Goal: Information Seeking & Learning: Learn about a topic

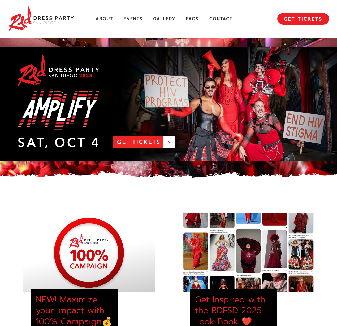
click at [138, 145] on link "RDPSD 2025 Banner" at bounding box center [168, 104] width 337 height 114
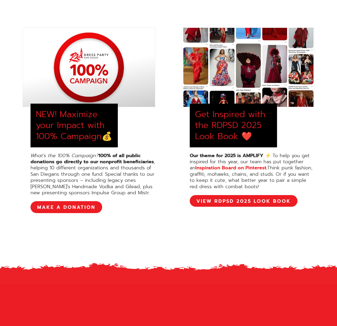
scroll to position [186, 0]
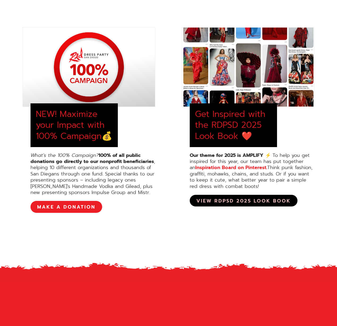
click at [240, 200] on link "View RDPSD 2025 Look Book" at bounding box center [243, 201] width 108 height 12
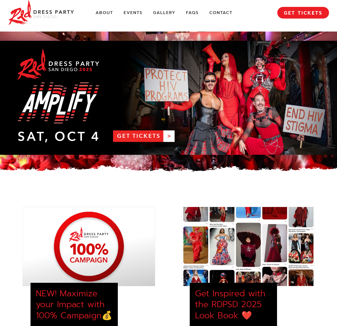
scroll to position [0, 0]
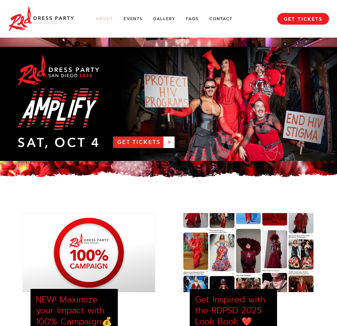
click at [100, 19] on link "About" at bounding box center [103, 19] width 17 height 6
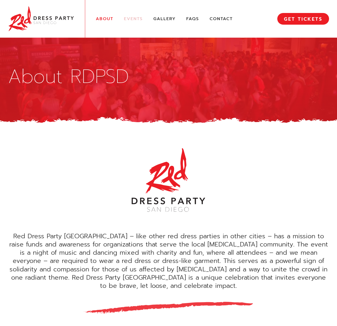
click at [135, 21] on link "Events" at bounding box center [133, 19] width 19 height 6
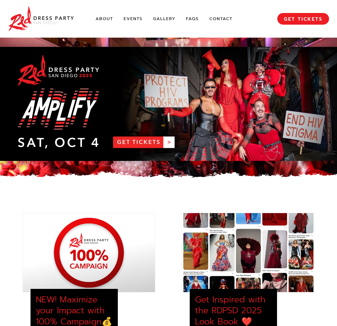
scroll to position [743, 0]
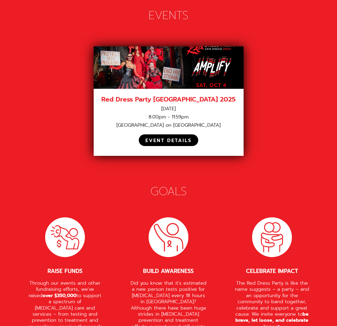
click at [176, 138] on div "EVENT DETAILS" at bounding box center [168, 141] width 46 height 6
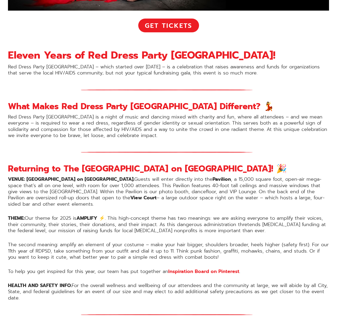
scroll to position [292, 0]
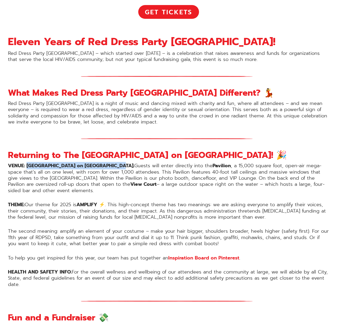
drag, startPoint x: 30, startPoint y: 166, endPoint x: 109, endPoint y: 166, distance: 79.5
click at [111, 166] on p "VENUE: The Port Pavilion on Broadway Pier. Guests will enter directly into the …" at bounding box center [168, 178] width 321 height 31
copy strong "The Port Pavilion on Broadway Pier."
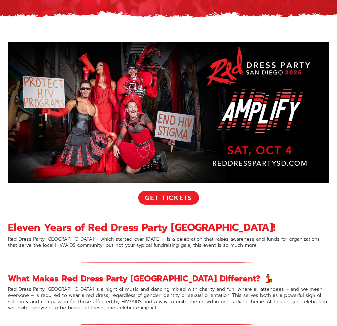
scroll to position [0, 0]
